Goal: Find specific page/section: Locate a particular part of the current website

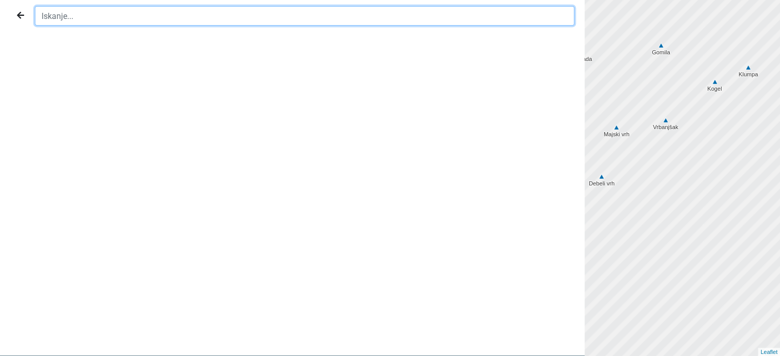
click at [382, 18] on input "text" at bounding box center [304, 15] width 539 height 19
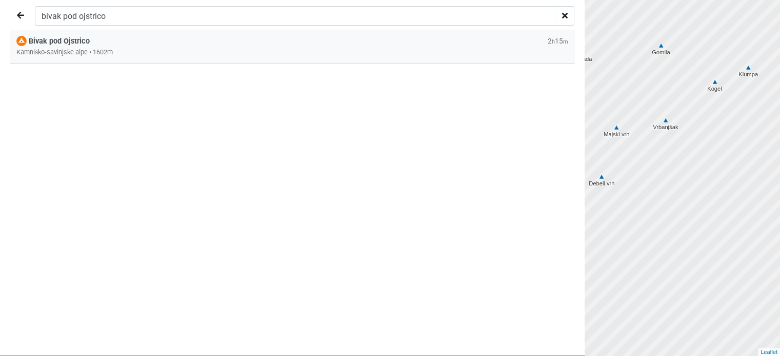
click at [224, 55] on div "Kamniško-savinjske alpe • 1602m" at bounding box center [292, 52] width 552 height 10
type input "Bivak pod Ojstrico"
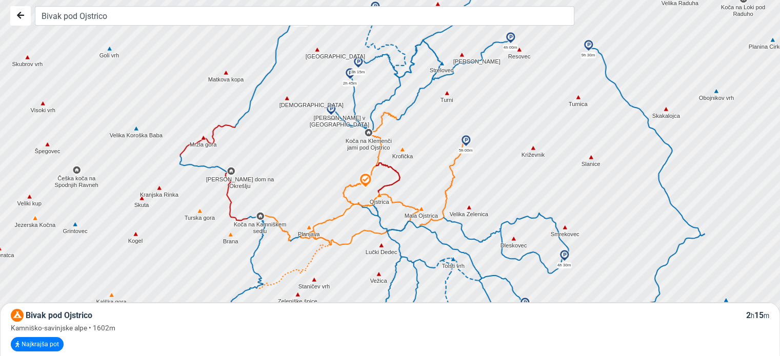
drag, startPoint x: 418, startPoint y: 109, endPoint x: 416, endPoint y: 90, distance: 19.0
click at [416, 88] on icon at bounding box center [414, 99] width 36 height 42
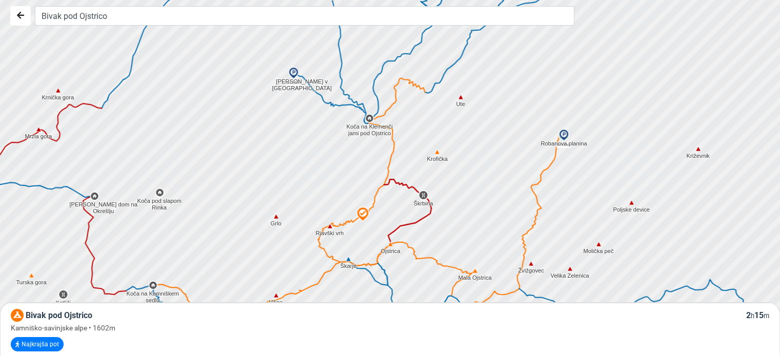
drag, startPoint x: 367, startPoint y: 179, endPoint x: 369, endPoint y: 235, distance: 55.4
click at [369, 235] on div at bounding box center [393, 178] width 945 height 428
click at [347, 227] on icon at bounding box center [346, 221] width 35 height 12
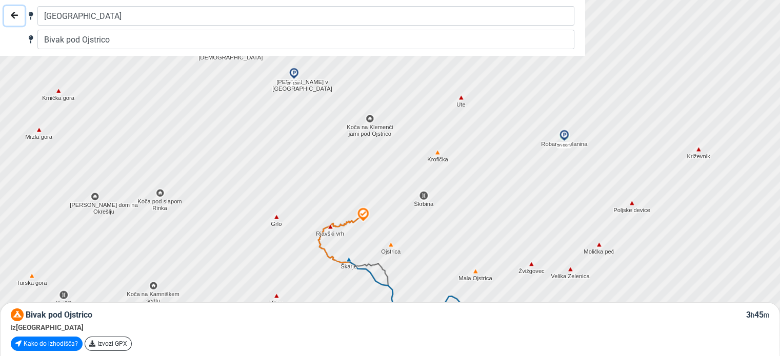
click at [14, 18] on icon "Nazaj" at bounding box center [14, 15] width 7 height 8
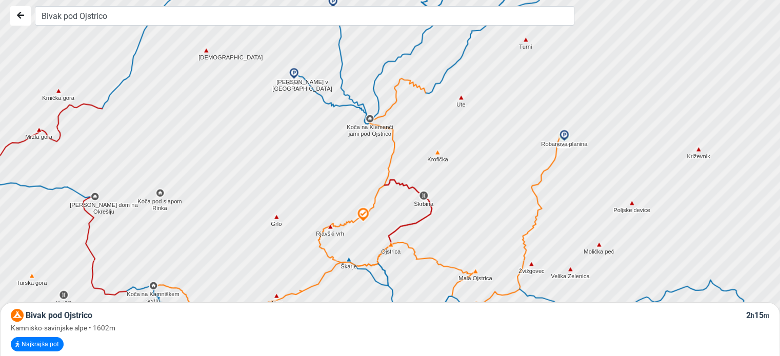
click at [323, 98] on div at bounding box center [474, 244] width 945 height 428
click at [325, 103] on icon at bounding box center [331, 98] width 75 height 51
